Goal: Communication & Community: Ask a question

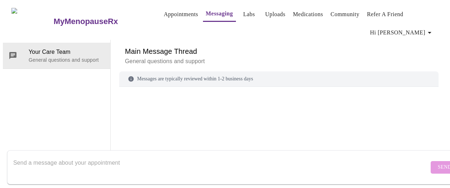
scroll to position [27, 0]
click at [30, 48] on span "Your Care Team" at bounding box center [67, 52] width 76 height 9
click at [186, 71] on div "Messages are typically reviewed within 1-2 business days" at bounding box center [279, 106] width 320 height 70
click at [182, 71] on div "Messages are typically reviewed within 1-2 business days" at bounding box center [279, 78] width 320 height 15
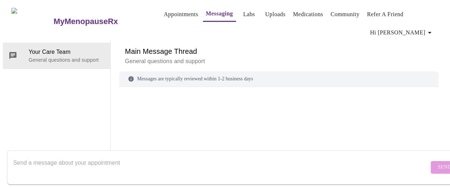
click at [426, 28] on span "Hi [PERSON_NAME]" at bounding box center [402, 33] width 64 height 10
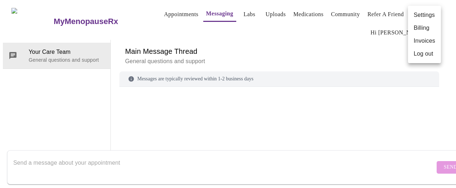
scroll to position [27, 0]
click at [198, 87] on div at bounding box center [228, 94] width 456 height 188
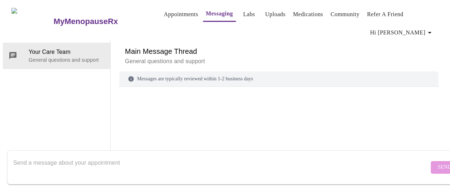
click at [120, 155] on textarea "Send a message about your appointment" at bounding box center [221, 166] width 416 height 23
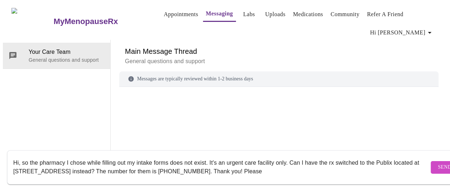
click at [327, 165] on textarea "Hi, so the pharmacy I chose while filling out my intake forms does not exist. I…" at bounding box center [221, 166] width 416 height 23
type textarea "Hi, so the pharmacy I chose while filling out my intake forms does not exist. I…"
click at [438, 163] on span "Send" at bounding box center [445, 167] width 14 height 9
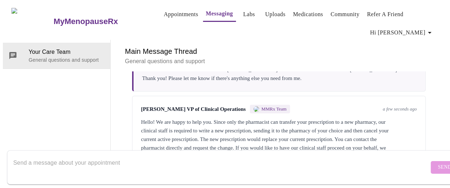
scroll to position [77, 0]
drag, startPoint x: 380, startPoint y: 143, endPoint x: 429, endPoint y: 184, distance: 64.3
drag, startPoint x: 429, startPoint y: 184, endPoint x: 169, endPoint y: 32, distance: 301.2
click at [169, 57] on div "Hi, so the pharmacy I chose while filling out my intake forms does not exist. I…" at bounding box center [279, 70] width 275 height 26
click at [176, 133] on div "Main Message Thread General questions and support Messages are typically review…" at bounding box center [279, 105] width 320 height 130
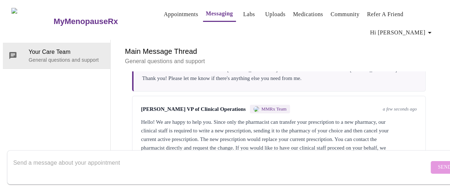
click at [155, 155] on textarea "Send a message about your appointment" at bounding box center [221, 166] width 416 height 23
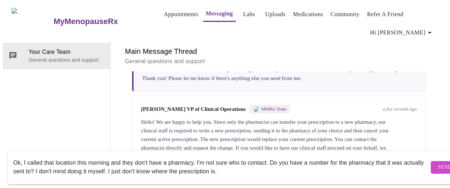
type textarea "Ok, I called that location this morning and they don't have a pharmacy. I'm not…"
click at [438, 163] on span "Send" at bounding box center [445, 167] width 14 height 9
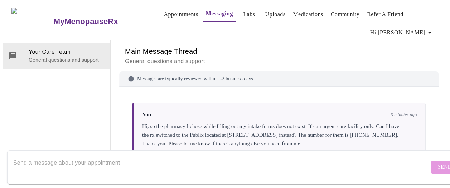
scroll to position [0, 0]
click at [293, 16] on link "Medications" at bounding box center [308, 14] width 30 height 10
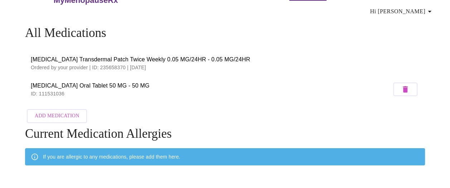
scroll to position [64, 0]
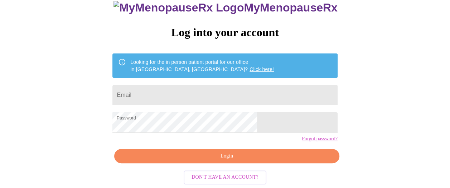
scroll to position [63, 0]
click at [217, 155] on span "Login" at bounding box center [227, 156] width 209 height 9
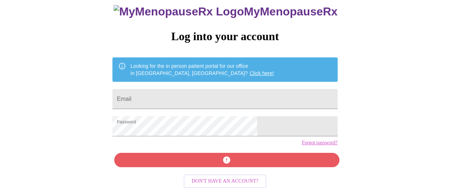
scroll to position [62, 0]
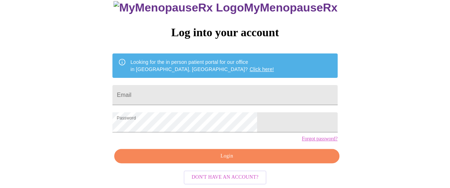
click at [229, 158] on span "Login" at bounding box center [227, 156] width 209 height 9
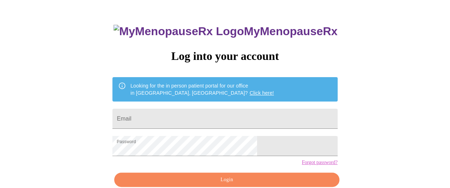
scroll to position [63, 0]
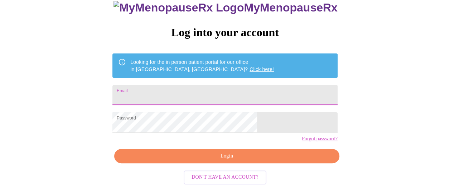
click at [187, 85] on input "Email" at bounding box center [224, 95] width 225 height 20
type input "[EMAIL_ADDRESS][DOMAIN_NAME]"
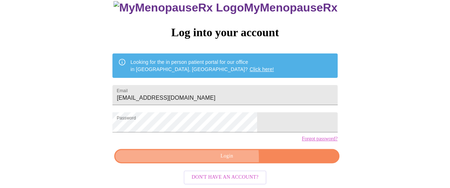
click at [206, 158] on span "Login" at bounding box center [227, 156] width 209 height 9
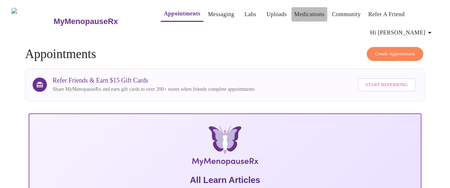
click at [301, 16] on link "Medications" at bounding box center [309, 14] width 30 height 10
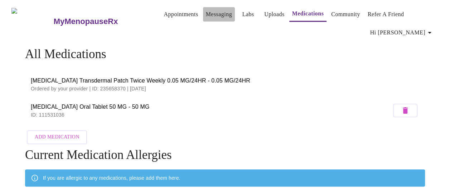
click at [206, 18] on link "Messaging" at bounding box center [219, 14] width 26 height 10
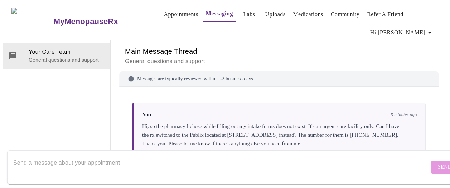
click at [301, 13] on link "Medications" at bounding box center [308, 14] width 30 height 10
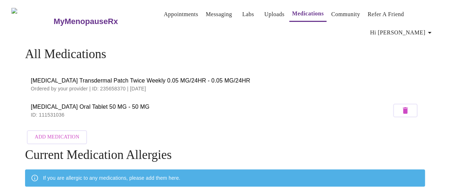
click at [44, 76] on span "[MEDICAL_DATA] Transdermal Patch Twice Weekly 0.05 MG/24HR - 0.05 MG/24HR" at bounding box center [225, 80] width 389 height 9
click at [431, 28] on icon "button" at bounding box center [430, 32] width 9 height 9
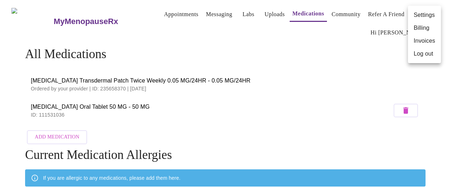
click at [417, 14] on li "Settings" at bounding box center [424, 15] width 33 height 13
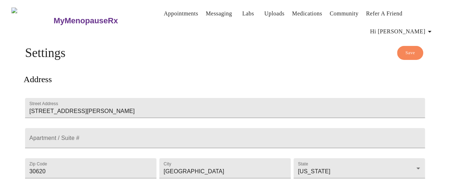
click at [208, 17] on link "Messaging" at bounding box center [219, 14] width 26 height 10
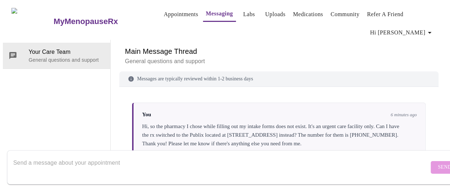
click at [293, 15] on link "Medications" at bounding box center [308, 14] width 30 height 10
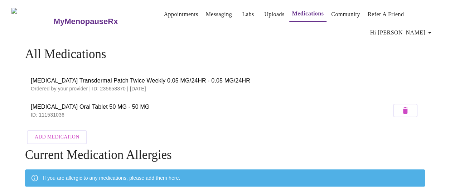
click at [206, 14] on link "Messaging" at bounding box center [219, 14] width 26 height 10
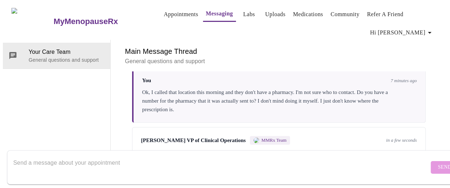
scroll to position [191, 0]
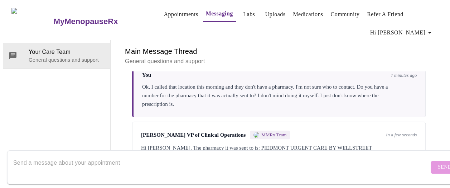
click at [293, 137] on div "Main Message Thread General questions and support Messages are typically review…" at bounding box center [279, 105] width 320 height 130
click at [145, 157] on textarea "Send a message about your appointment" at bounding box center [221, 166] width 416 height 23
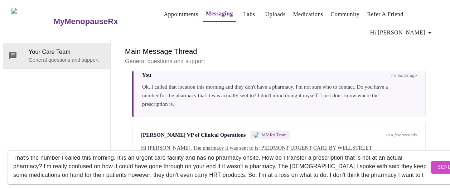
scroll to position [14, 0]
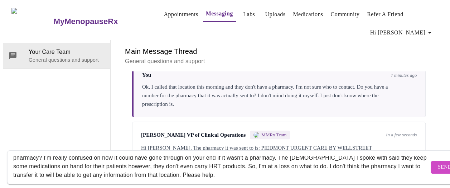
type textarea "That's the number I called this morning. It is an urgent care facility and has …"
click at [438, 163] on span "Send" at bounding box center [445, 167] width 14 height 9
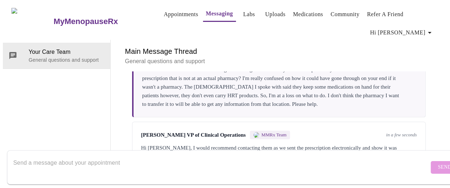
scroll to position [321, 0]
click at [132, 155] on textarea "Send a message about your appointment" at bounding box center [221, 166] width 416 height 23
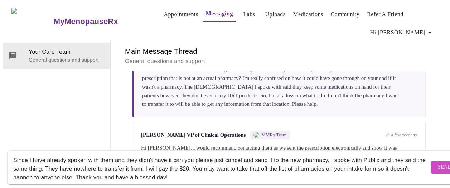
scroll to position [0, 0]
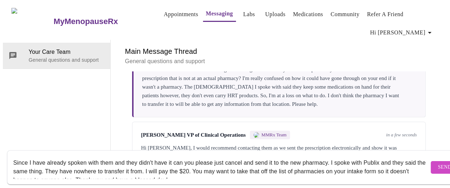
type textarea "Since I have already spoken with them and they didn't have it can you please ju…"
click at [438, 163] on span "Send" at bounding box center [445, 167] width 14 height 9
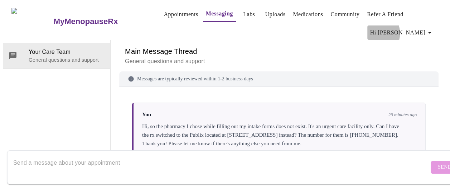
click at [414, 28] on span "Hi [PERSON_NAME]" at bounding box center [402, 33] width 64 height 10
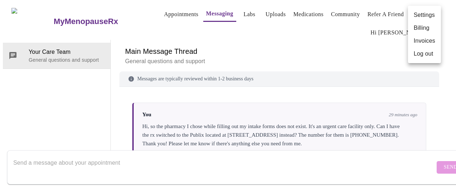
click at [415, 15] on li "Settings" at bounding box center [424, 15] width 33 height 13
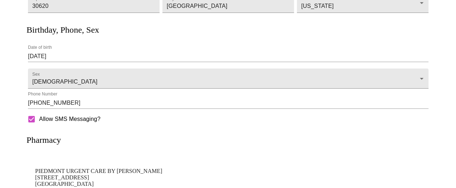
scroll to position [211, 0]
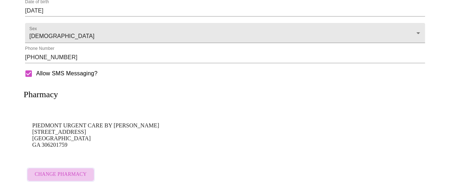
click at [62, 172] on span "Change Pharmacy" at bounding box center [61, 174] width 52 height 9
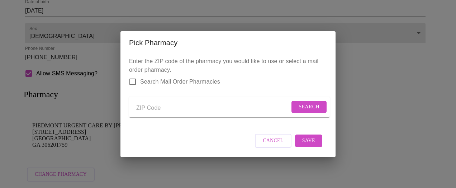
click at [145, 106] on input "Send a message to your care team" at bounding box center [212, 107] width 153 height 11
type input "30680"
click at [309, 105] on span "Search" at bounding box center [308, 106] width 21 height 9
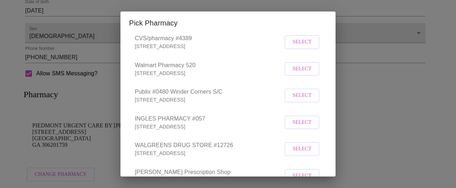
scroll to position [72, 0]
click at [302, 100] on span "Select" at bounding box center [301, 95] width 19 height 9
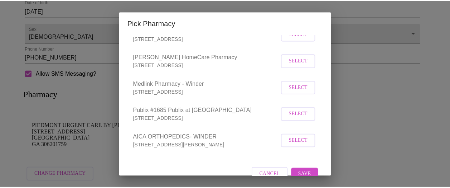
scroll to position [237, 0]
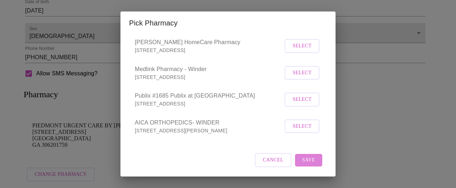
click at [302, 160] on span "Save" at bounding box center [308, 159] width 13 height 9
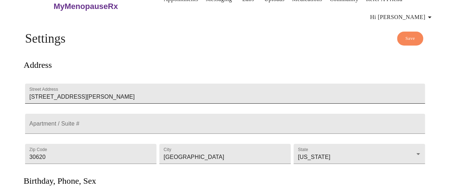
scroll to position [0, 0]
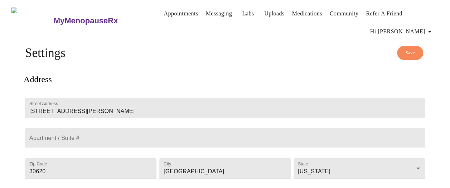
click at [206, 17] on link "Messaging" at bounding box center [219, 14] width 26 height 10
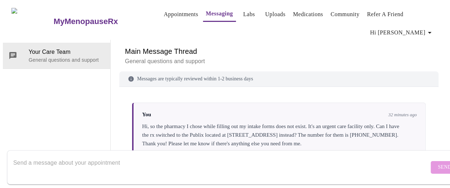
click at [297, 15] on link "Medications" at bounding box center [308, 14] width 30 height 10
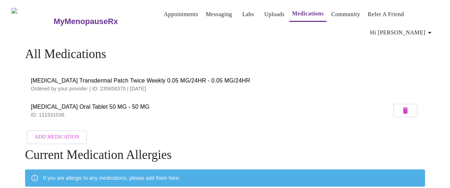
click at [206, 19] on link "Messaging" at bounding box center [219, 14] width 26 height 10
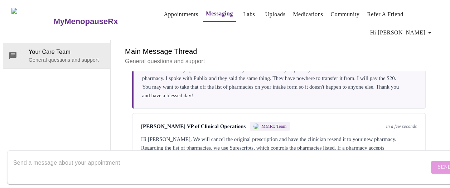
click at [110, 161] on textarea "Send a message about your appointment" at bounding box center [221, 166] width 416 height 23
type textarea "o"
type textarea "Ok, thank you so much for your help!"
click at [438, 163] on span "Send" at bounding box center [445, 167] width 14 height 9
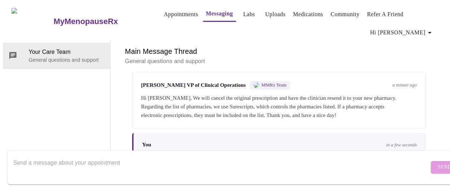
scroll to position [0, 0]
click at [293, 15] on link "Medications" at bounding box center [308, 14] width 30 height 10
